Goal: Check status: Check status

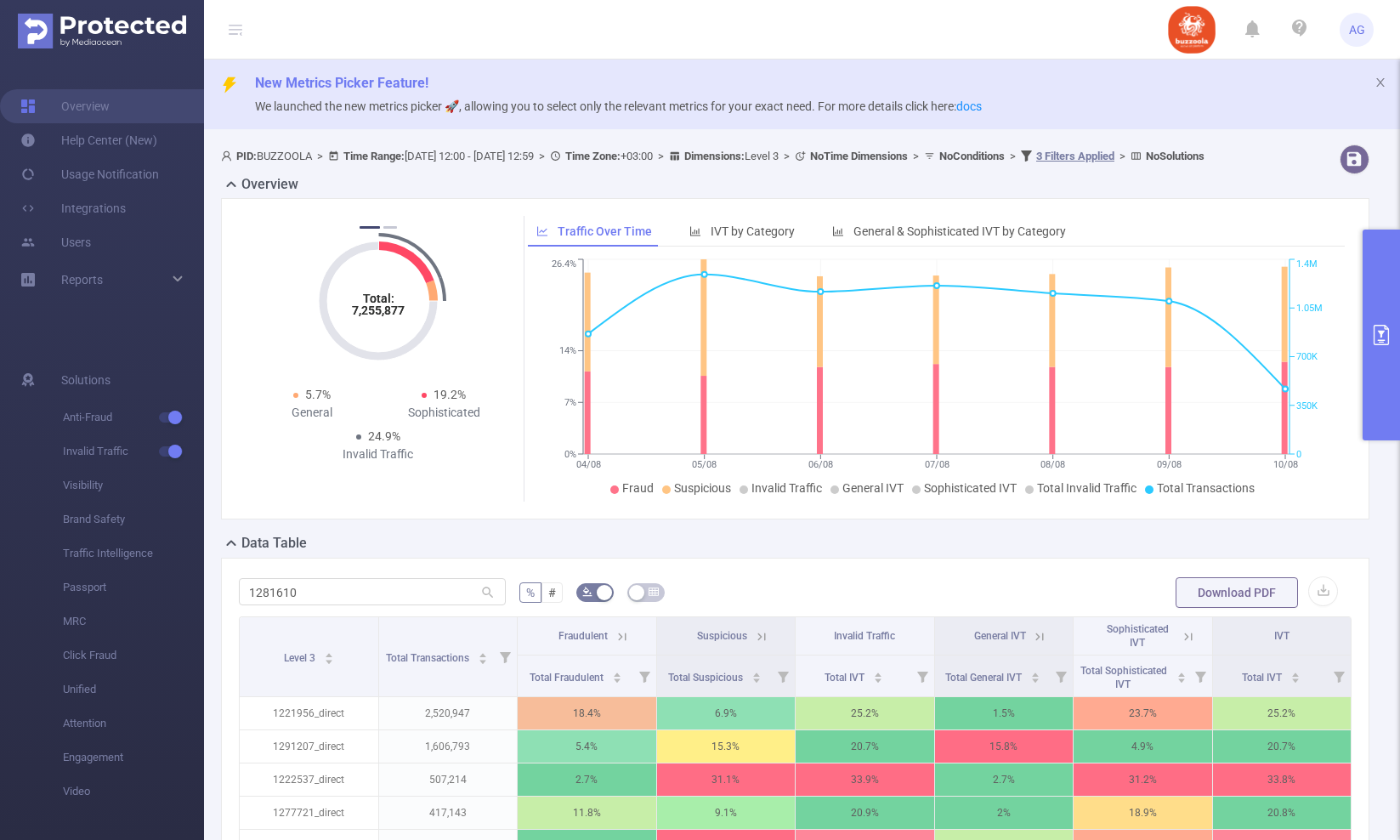
type input "1281610"
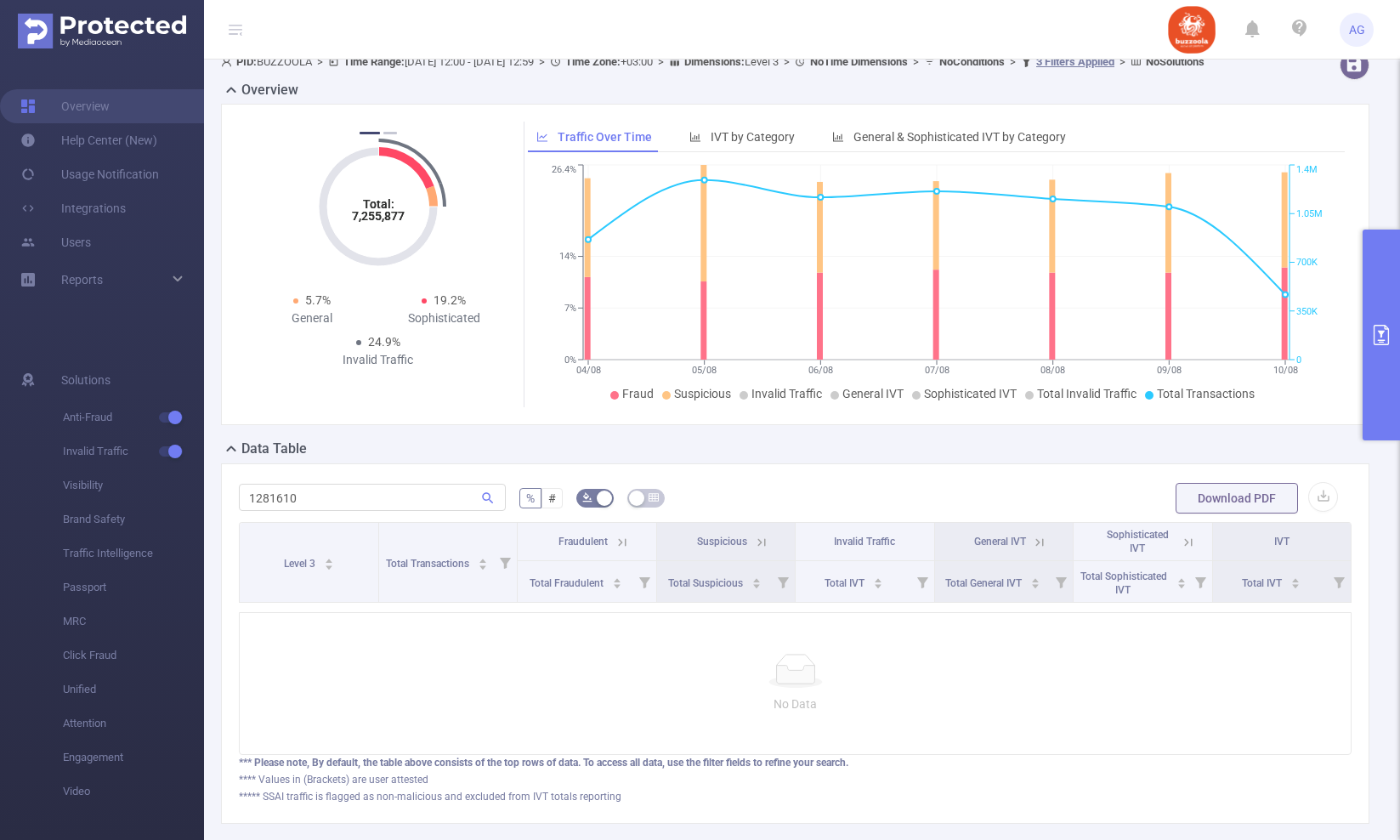
click at [1374, 387] on button "primary" at bounding box center [1381, 334] width 38 height 211
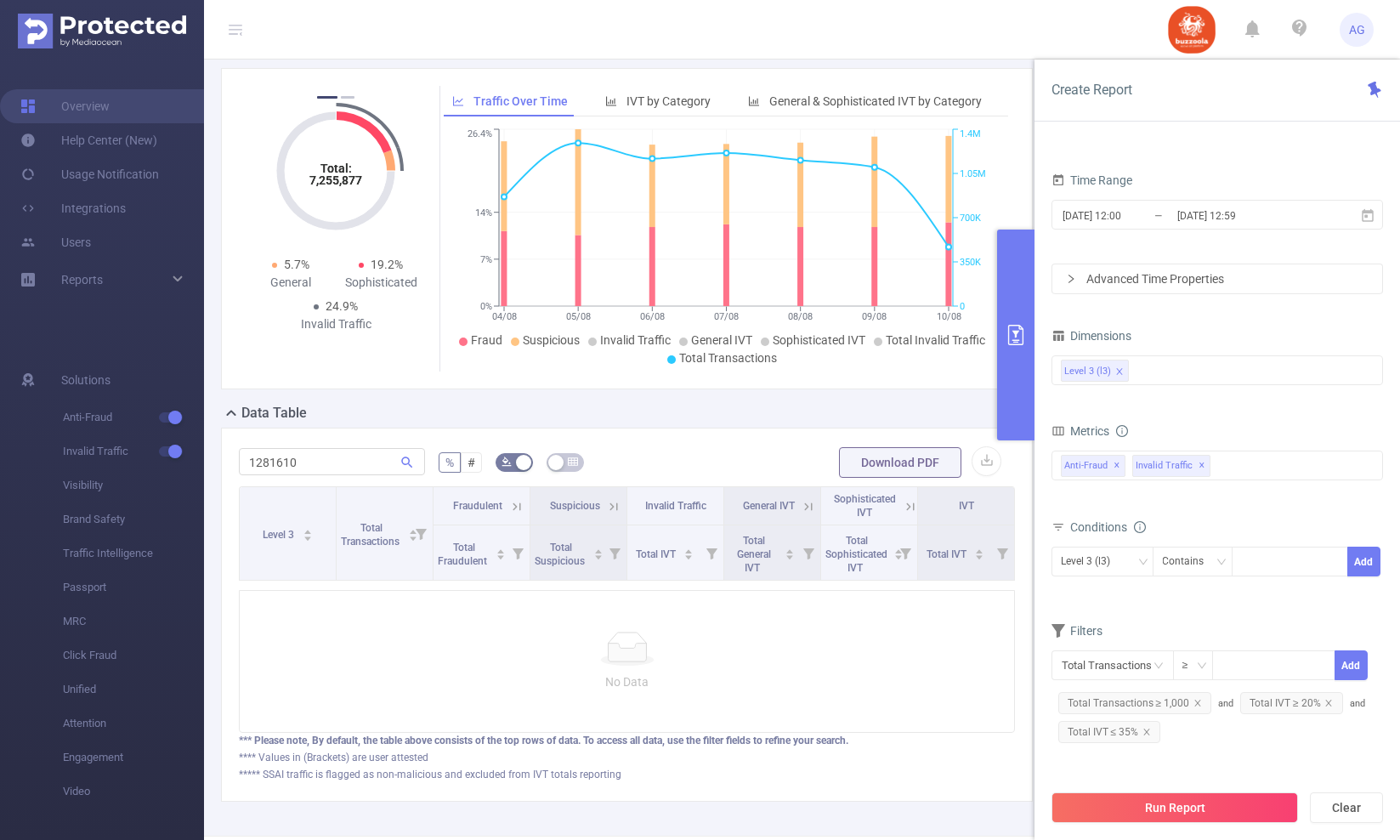
scroll to position [149, 0]
click at [1327, 701] on icon "icon: close" at bounding box center [1328, 702] width 9 height 9
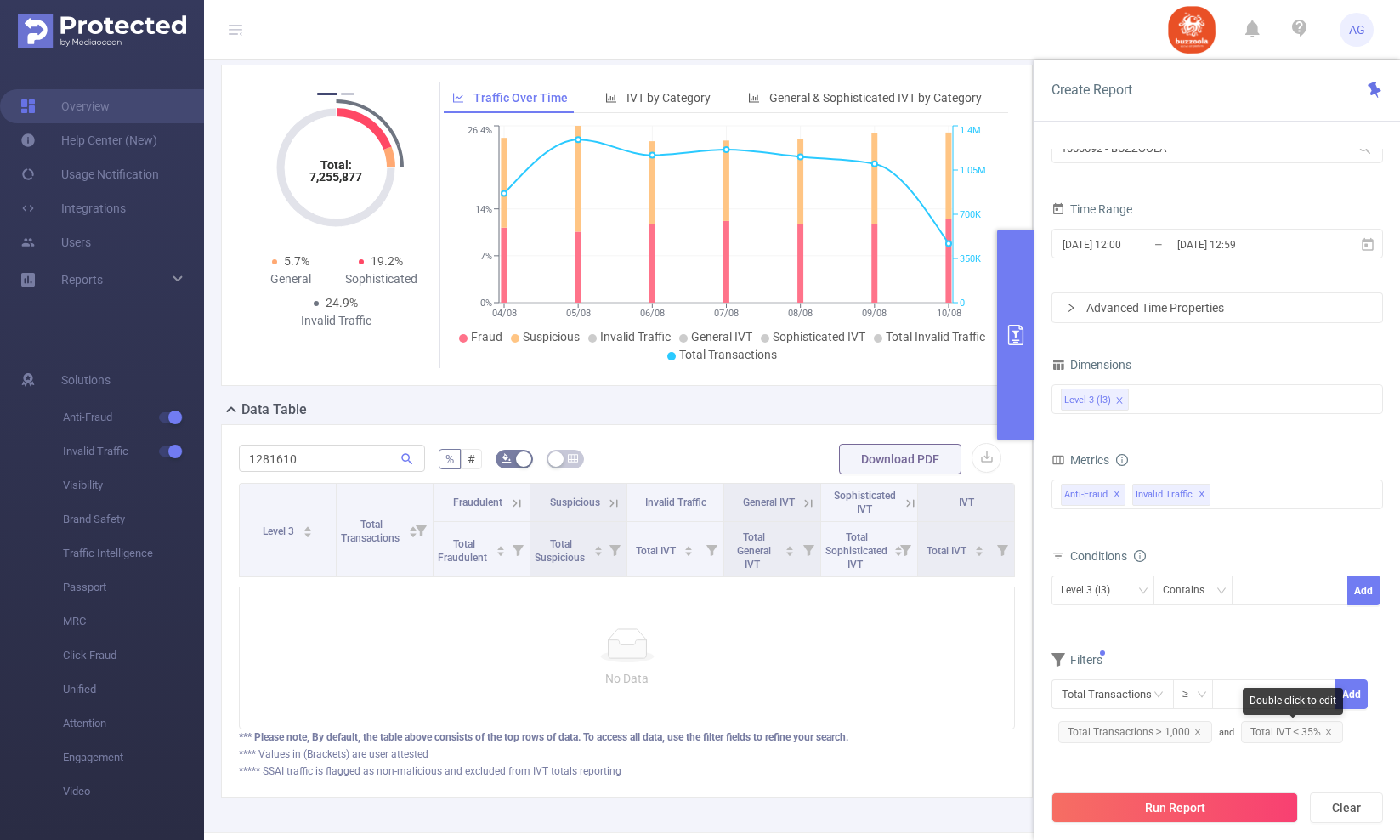
click at [1331, 732] on span "Total IVT ≤ 35%" at bounding box center [1292, 731] width 103 height 22
click at [1295, 726] on span "Total IVT ≤ 35%" at bounding box center [1292, 731] width 103 height 22
click at [1295, 726] on div "Add" at bounding box center [1335, 745] width 83 height 46
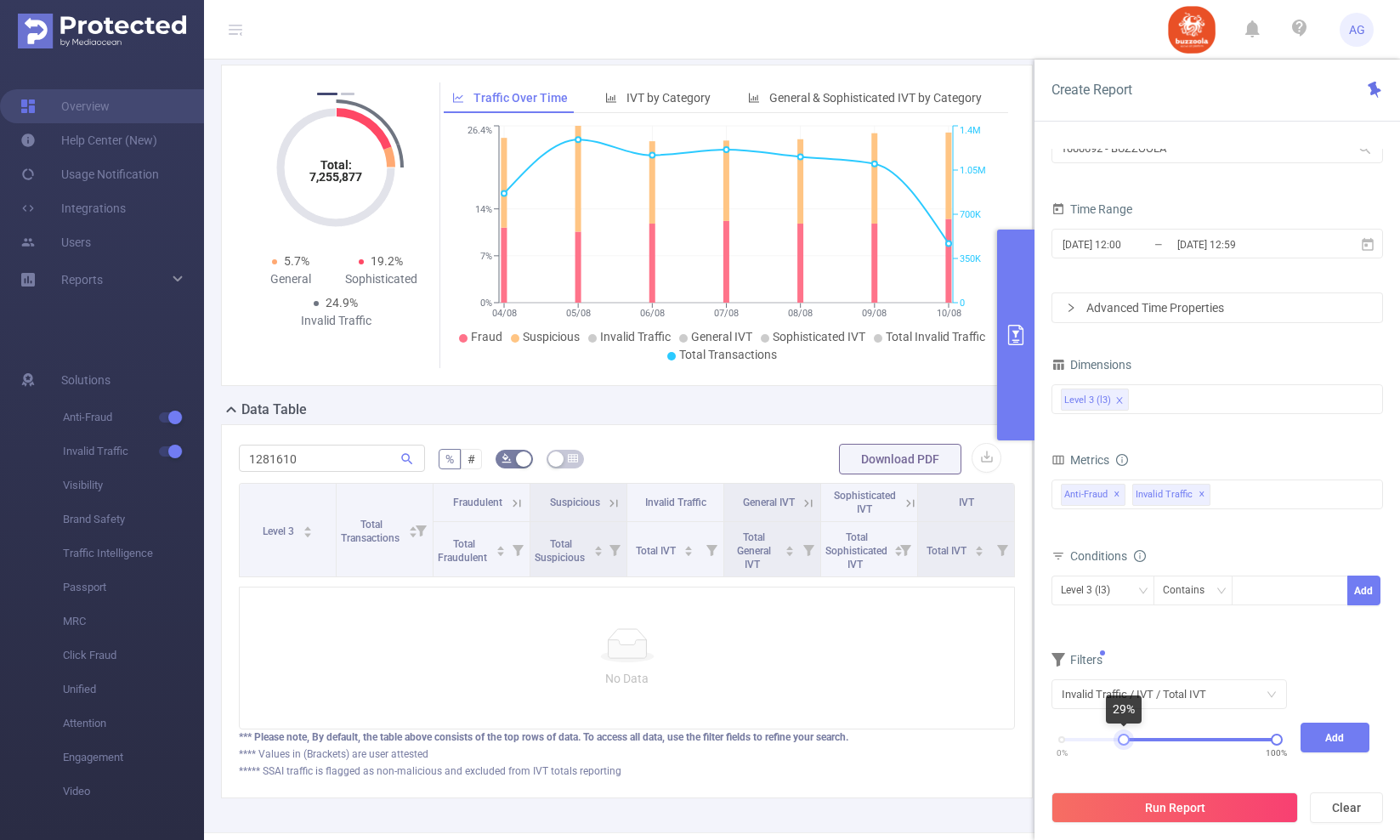
drag, startPoint x: 1063, startPoint y: 742, endPoint x: 1125, endPoint y: 741, distance: 62.0
click at [1124, 741] on div at bounding box center [1123, 739] width 12 height 12
click at [1313, 738] on button "Add" at bounding box center [1335, 737] width 69 height 30
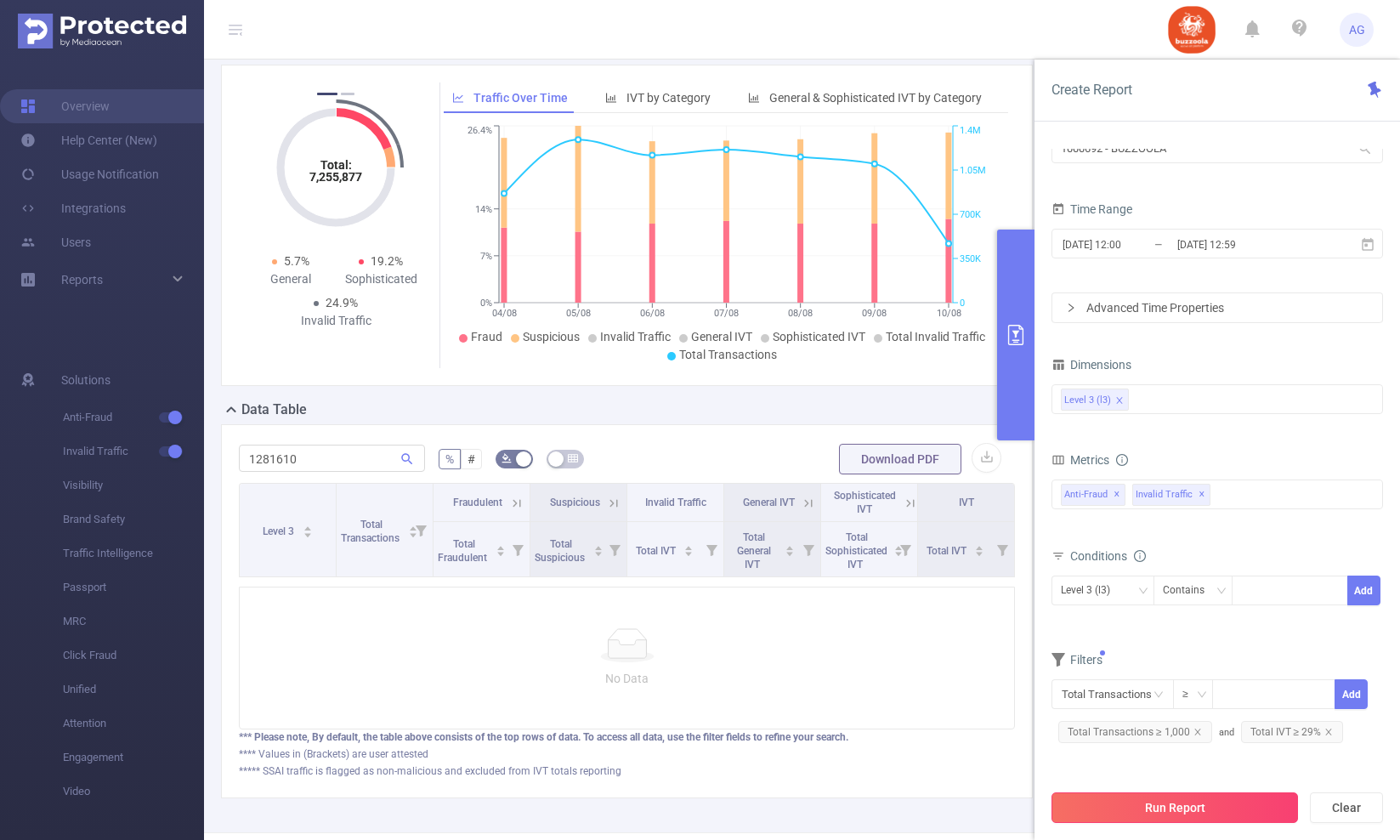
click at [1231, 796] on button "Run Report" at bounding box center [1173, 806] width 246 height 31
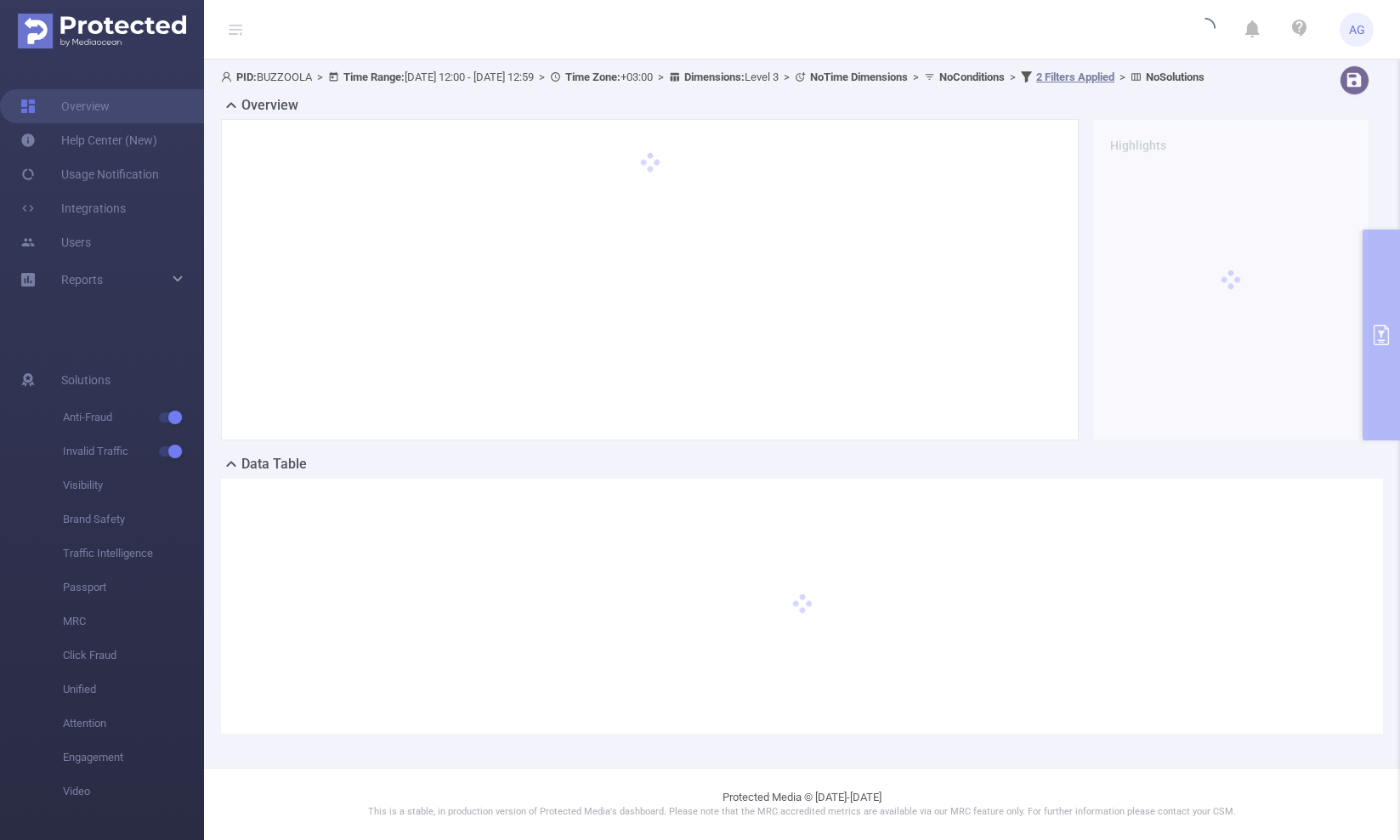
scroll to position [94, 0]
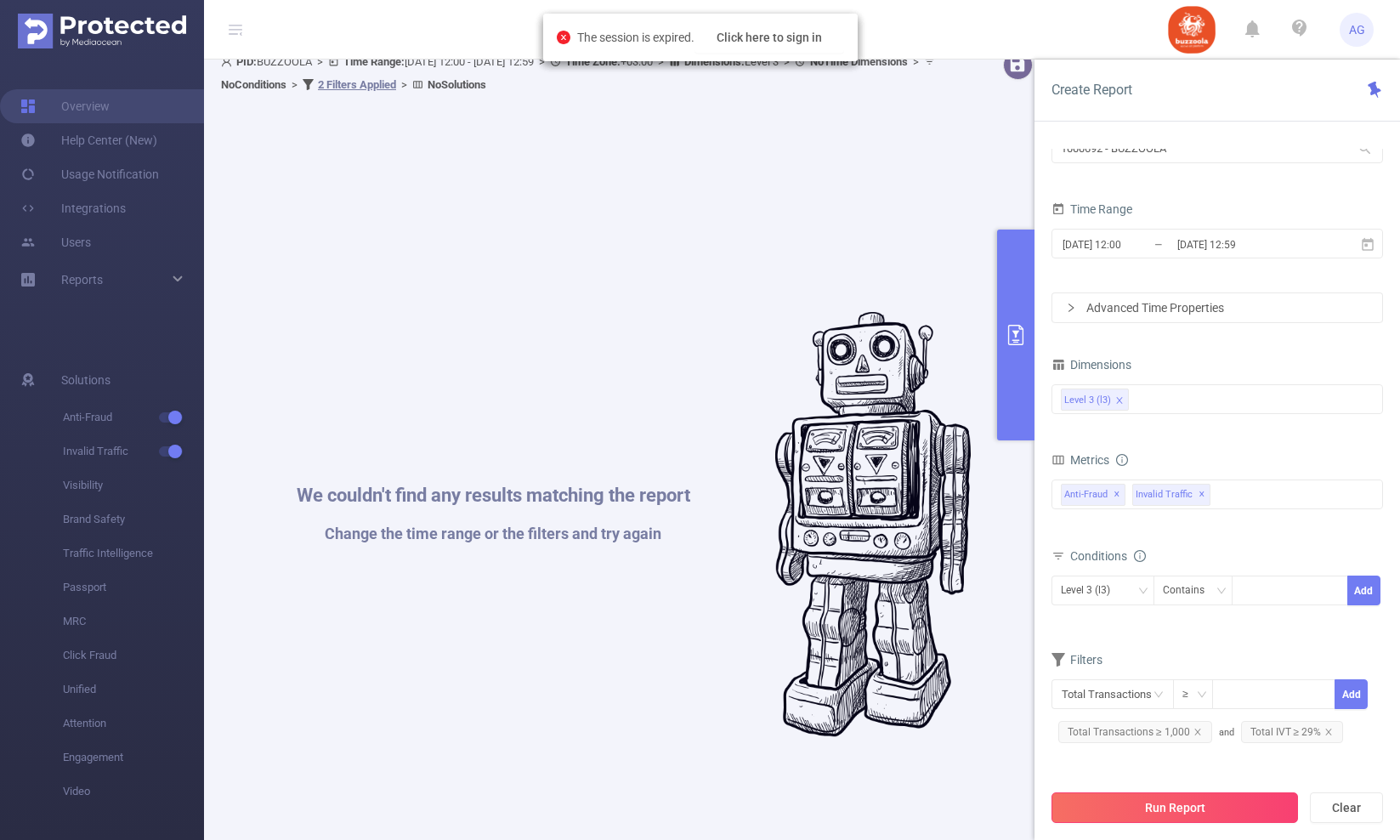
click at [1228, 816] on button "Run Report" at bounding box center [1173, 806] width 246 height 31
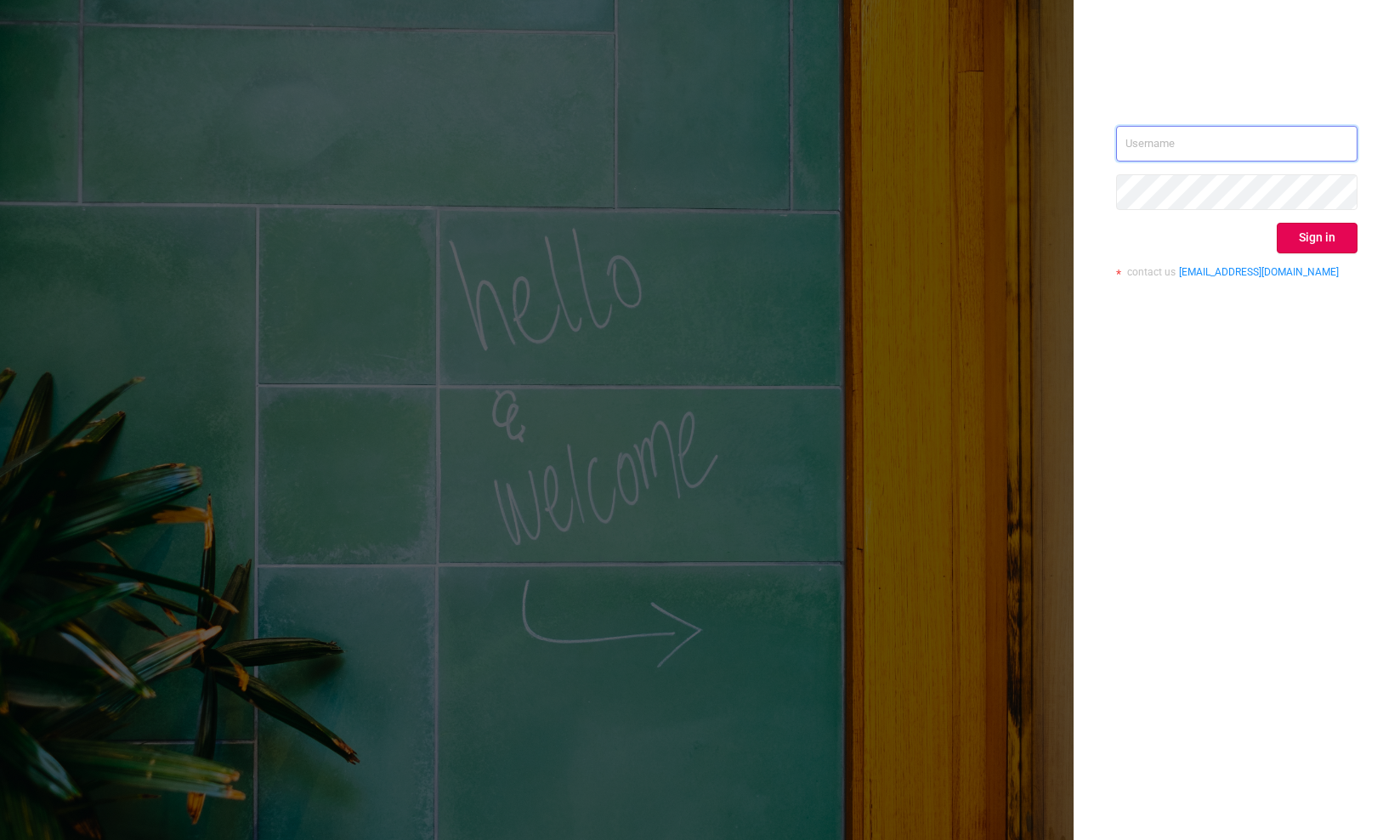
type input "[EMAIL_ADDRESS][DOMAIN_NAME]"
click at [1325, 243] on button "Sign in" at bounding box center [1317, 237] width 81 height 31
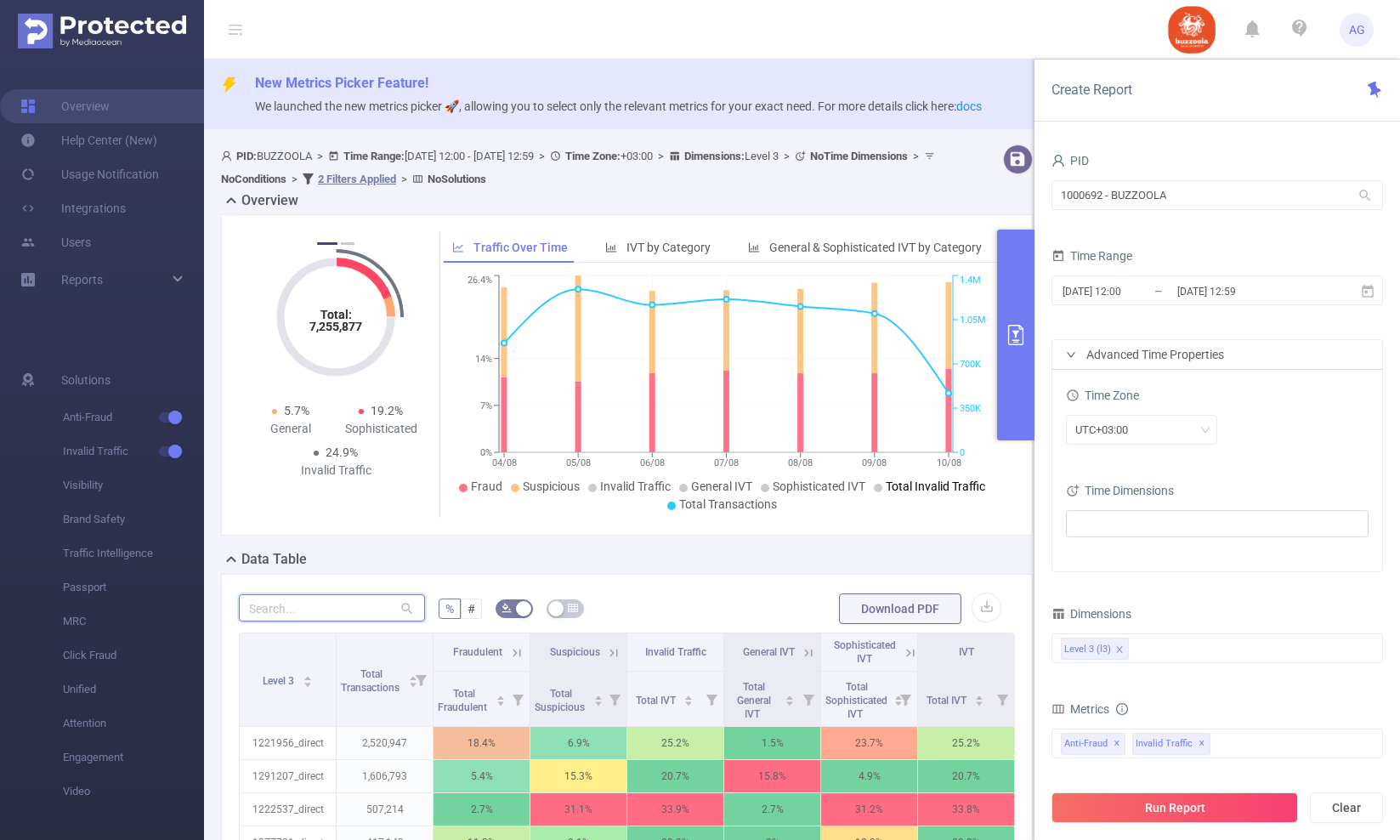
click at [314, 606] on input "text" at bounding box center [331, 607] width 186 height 27
paste input "1281610"
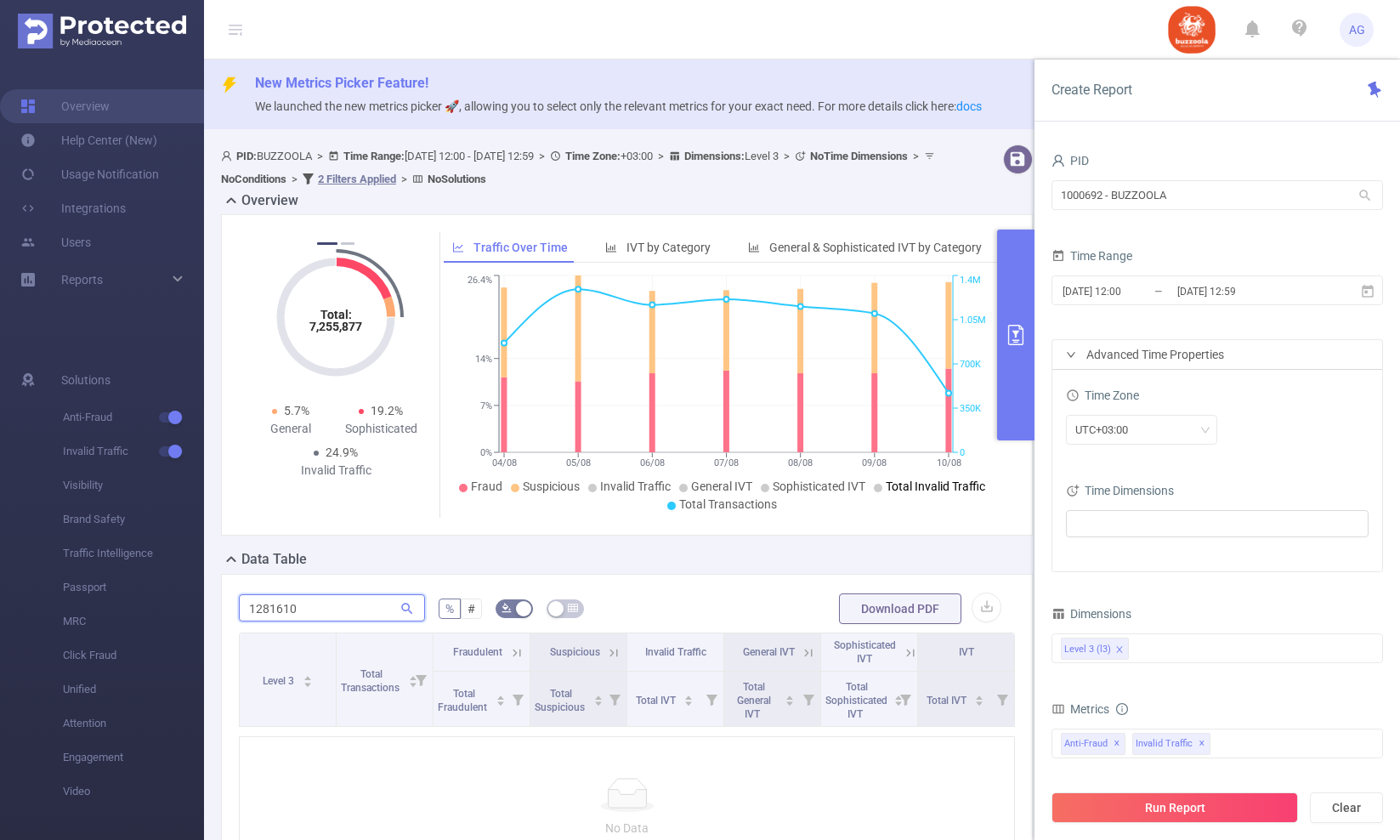
type input "1281610"
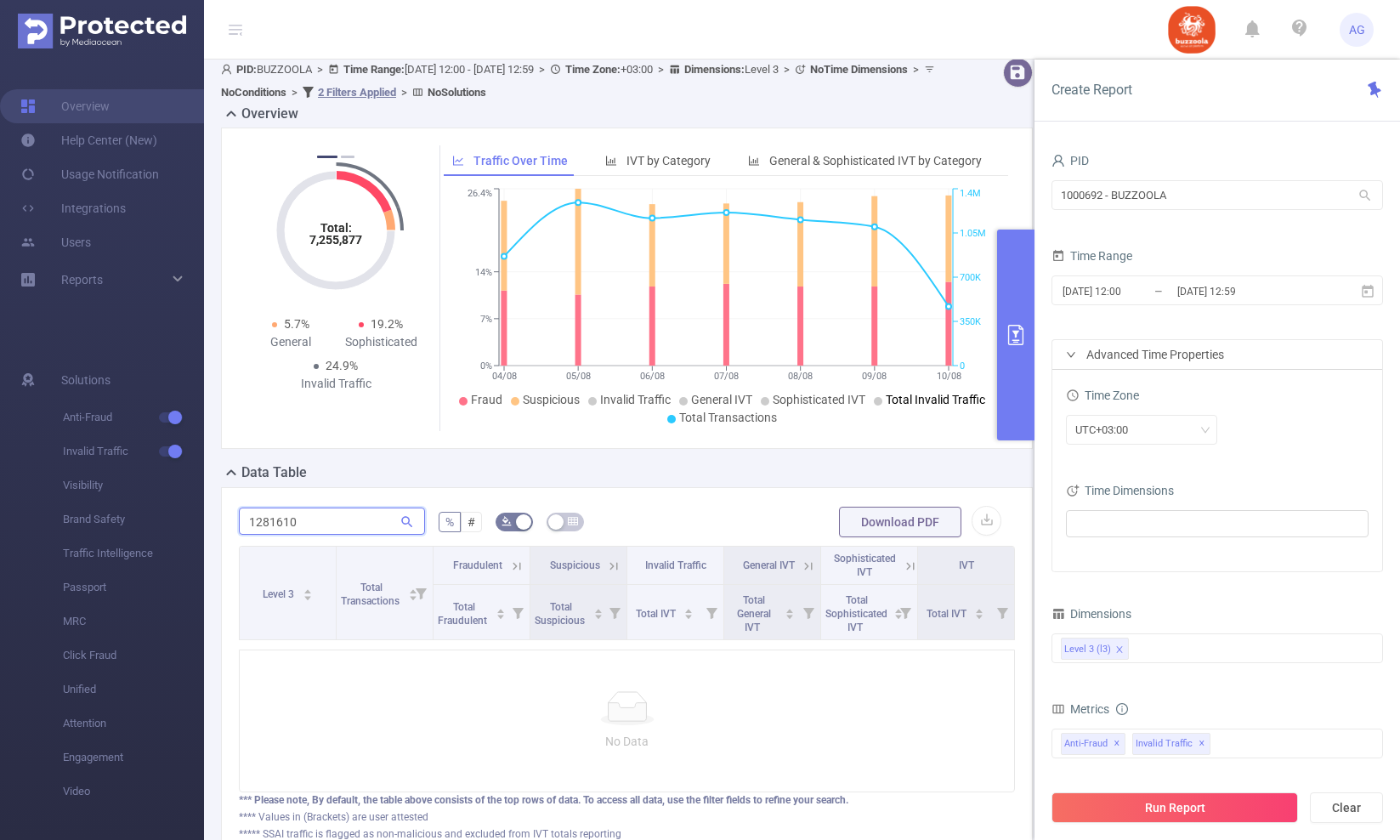
scroll to position [165, 0]
